Goal: Information Seeking & Learning: Learn about a topic

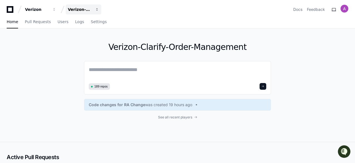
click at [97, 10] on span "button" at bounding box center [97, 10] width 4 height 4
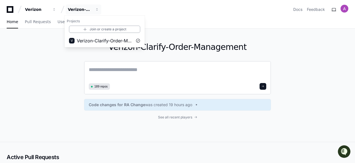
click at [132, 69] on textarea at bounding box center [177, 74] width 177 height 16
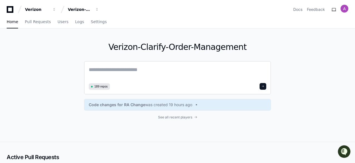
paste textarea "**********"
type textarea "**********"
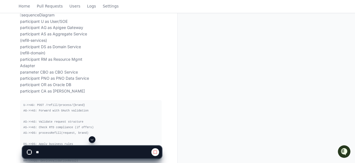
scroll to position [540, 0]
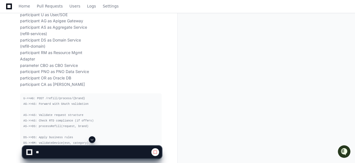
click at [91, 137] on span at bounding box center [92, 139] width 4 height 4
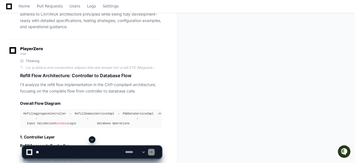
scroll to position [15529, 0]
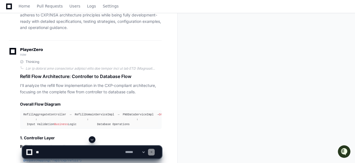
click at [92, 140] on span at bounding box center [92, 139] width 4 height 4
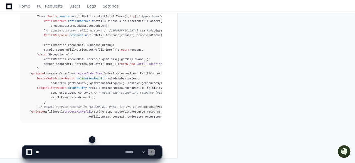
click at [92, 140] on span at bounding box center [92, 139] width 4 height 4
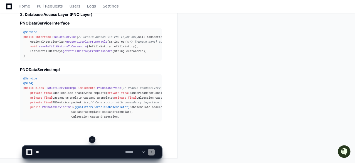
click at [93, 140] on span at bounding box center [92, 139] width 4 height 4
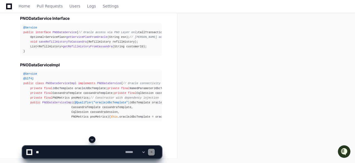
click at [93, 140] on span at bounding box center [92, 139] width 4 height 4
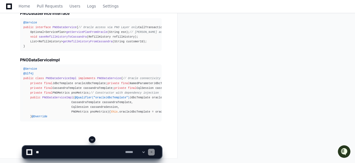
click at [93, 140] on span at bounding box center [92, 139] width 4 height 4
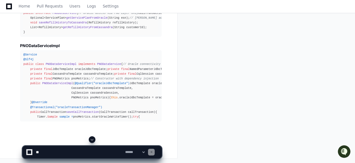
click at [93, 140] on span at bounding box center [92, 139] width 4 height 4
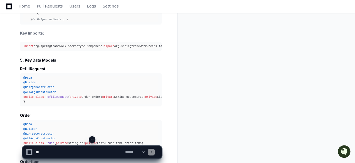
click at [92, 139] on span at bounding box center [92, 139] width 4 height 4
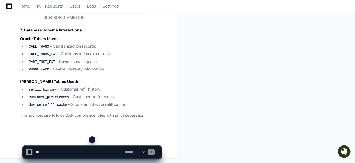
scroll to position [18591, 0]
click at [92, 139] on app-app-chat-input "**********" at bounding box center [92, 147] width 140 height 22
click at [146, 151] on select "**********" at bounding box center [135, 152] width 22 height 4
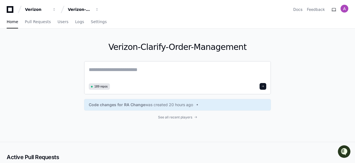
click at [138, 69] on textarea at bounding box center [177, 74] width 177 height 16
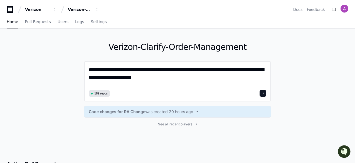
scroll to position [0, 0]
paste textarea "**********"
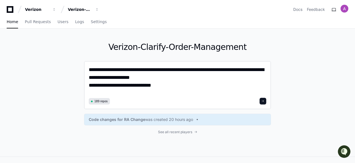
scroll to position [0, 0]
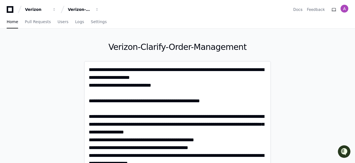
click at [117, 78] on textarea at bounding box center [178, 167] width 178 height 202
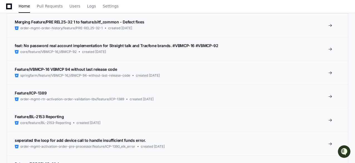
scroll to position [1099, 0]
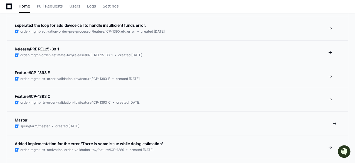
type textarea "**********"
click at [265, 114] on link "Master springfarm/master created 15 days ago" at bounding box center [177, 123] width 341 height 24
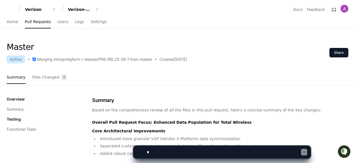
scroll to position [4, 0]
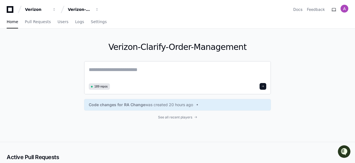
click at [112, 71] on textarea at bounding box center [177, 74] width 177 height 16
paste textarea "**********"
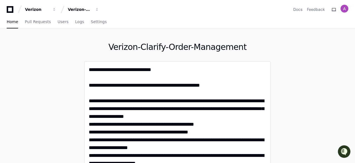
click at [89, 66] on textarea at bounding box center [178, 159] width 178 height 186
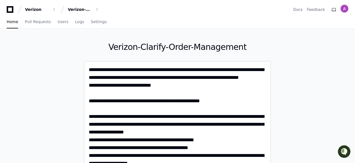
click at [262, 79] on textarea at bounding box center [178, 167] width 178 height 202
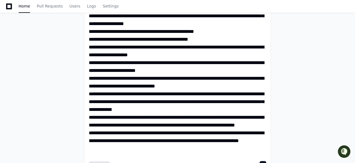
scroll to position [121, 0]
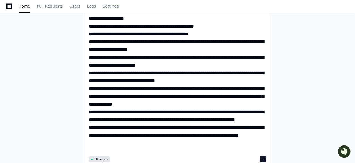
type textarea "**********"
click at [293, 53] on div "Verizon-Clarify-Order-Management 189 repos Code changes for RA Change was creat…" at bounding box center [177, 60] width 355 height 307
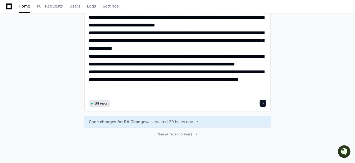
click at [262, 103] on span at bounding box center [262, 103] width 3 height 3
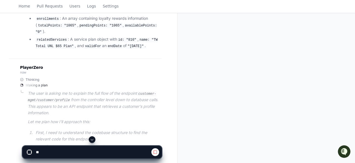
scroll to position [231, 0]
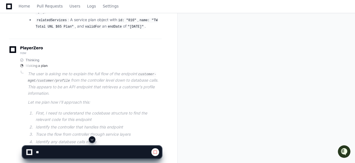
click at [92, 139] on span at bounding box center [92, 139] width 4 height 4
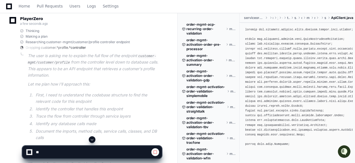
scroll to position [260, 0]
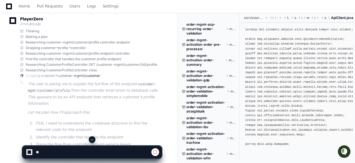
click at [92, 138] on span at bounding box center [92, 139] width 4 height 4
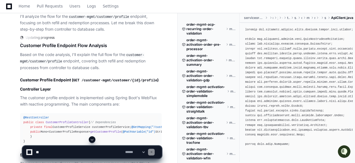
scroll to position [362, 0]
click at [92, 140] on span at bounding box center [92, 139] width 4 height 4
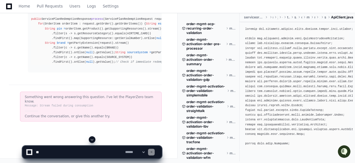
click at [92, 140] on span at bounding box center [92, 139] width 4 height 4
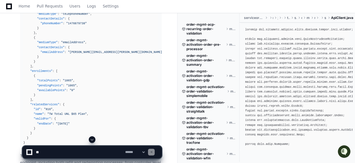
click at [92, 138] on span at bounding box center [92, 139] width 4 height 4
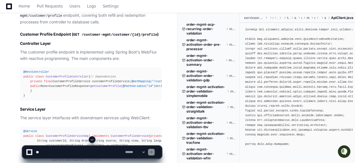
scroll to position [401, 0]
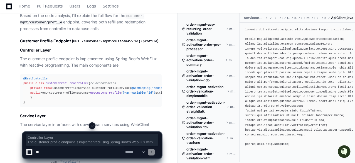
drag, startPoint x: 19, startPoint y: 32, endPoint x: 21, endPoint y: 120, distance: 87.6
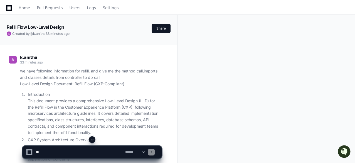
scroll to position [13, 0]
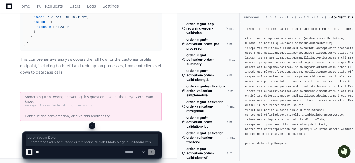
scroll to position [2372, 0]
